Goal: Task Accomplishment & Management: Manage account settings

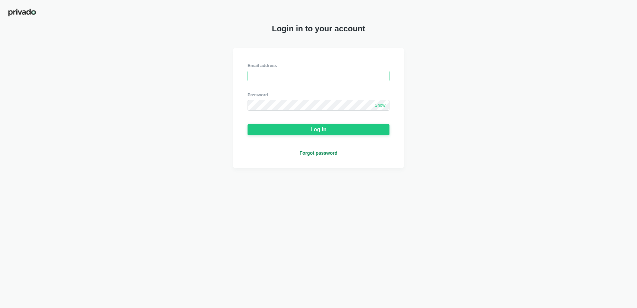
click at [268, 77] on input "email" at bounding box center [319, 76] width 142 height 11
type input "[PERSON_NAME][EMAIL_ADDRESS][PERSON_NAME][DOMAIN_NAME]"
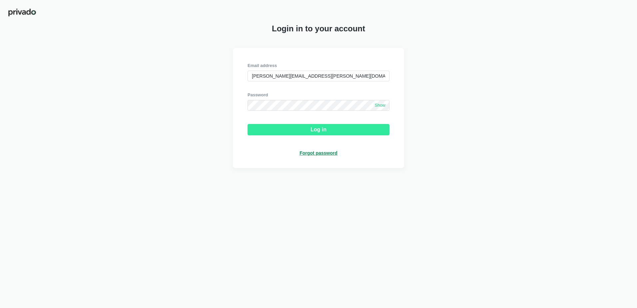
click at [318, 131] on div "Log in" at bounding box center [319, 130] width 16 height 6
click at [316, 129] on div "Log in" at bounding box center [319, 130] width 16 height 6
click at [382, 108] on span "Show" at bounding box center [379, 106] width 11 height 6
click at [260, 77] on input "[PERSON_NAME][EMAIL_ADDRESS][PERSON_NAME][DOMAIN_NAME]" at bounding box center [319, 76] width 142 height 11
click at [253, 77] on input "[PERSON_NAME][EMAIL_ADDRESS][PERSON_NAME][DOMAIN_NAME]" at bounding box center [319, 76] width 142 height 11
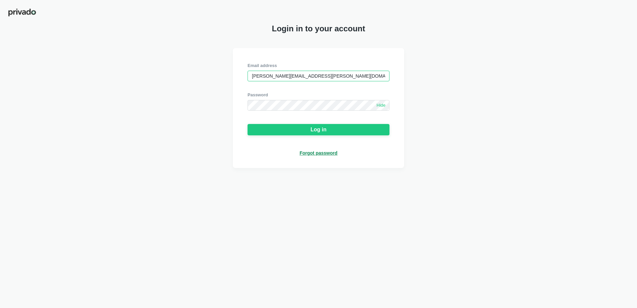
click at [251, 77] on input "[PERSON_NAME][EMAIL_ADDRESS][PERSON_NAME][DOMAIN_NAME]" at bounding box center [319, 76] width 142 height 11
click at [322, 131] on div "Log in" at bounding box center [319, 130] width 16 height 6
click at [625, 10] on img at bounding box center [626, 9] width 5 height 5
